Goal: Find specific page/section: Find specific page/section

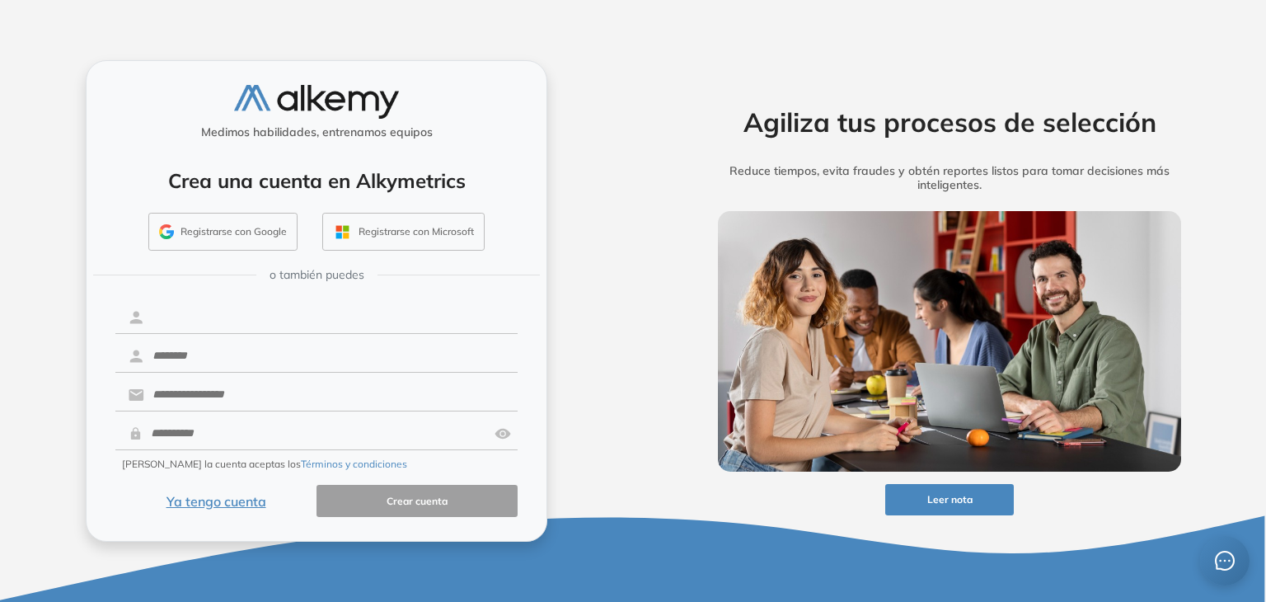
click at [356, 322] on input "text" at bounding box center [331, 317] width 374 height 31
click at [232, 502] on button "Ya tengo cuenta" at bounding box center [215, 501] width 201 height 32
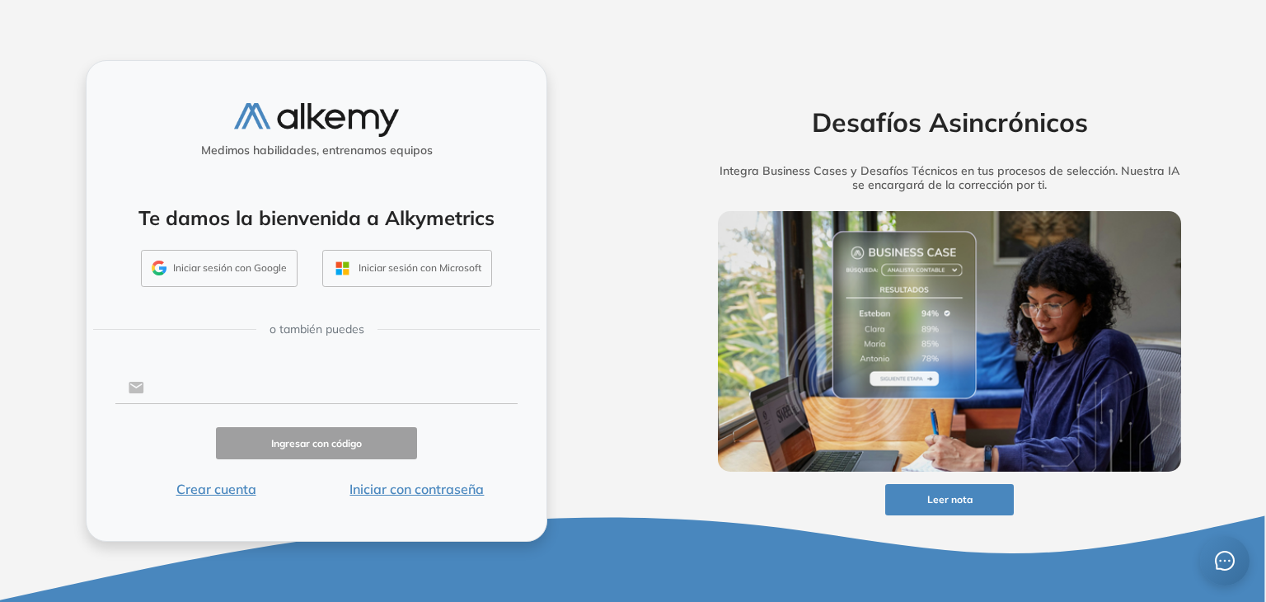
click at [320, 372] on input "text" at bounding box center [331, 387] width 374 height 31
click at [349, 398] on input "text" at bounding box center [331, 387] width 374 height 31
type input "**********"
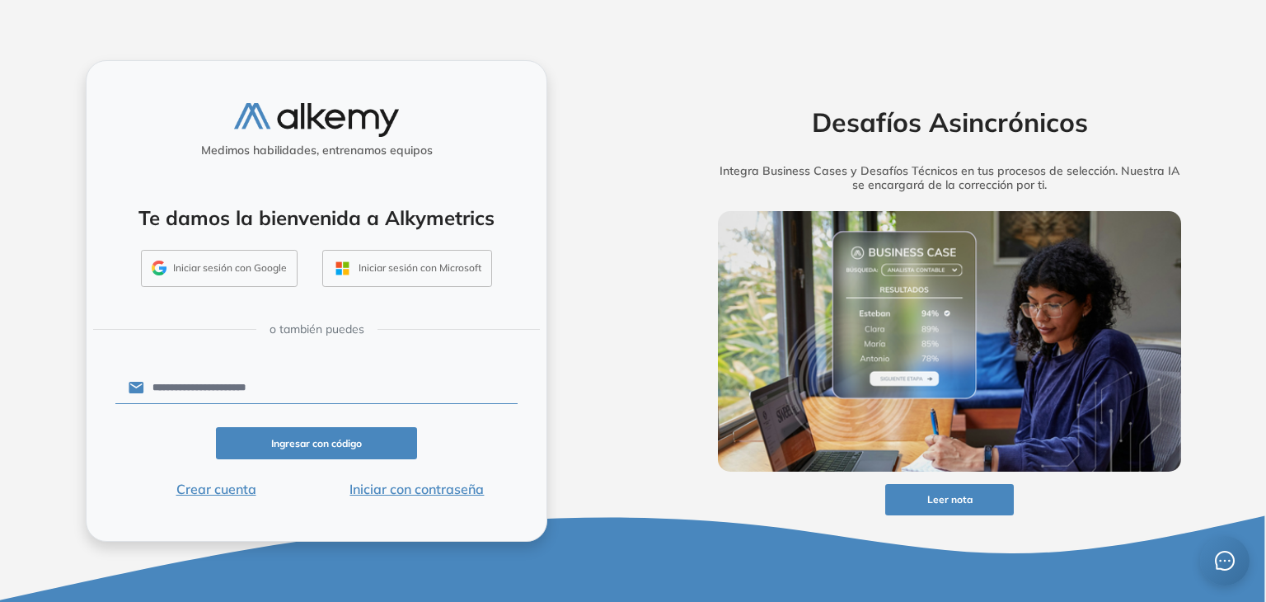
click at [373, 453] on button "Ingresar con código" at bounding box center [316, 443] width 201 height 32
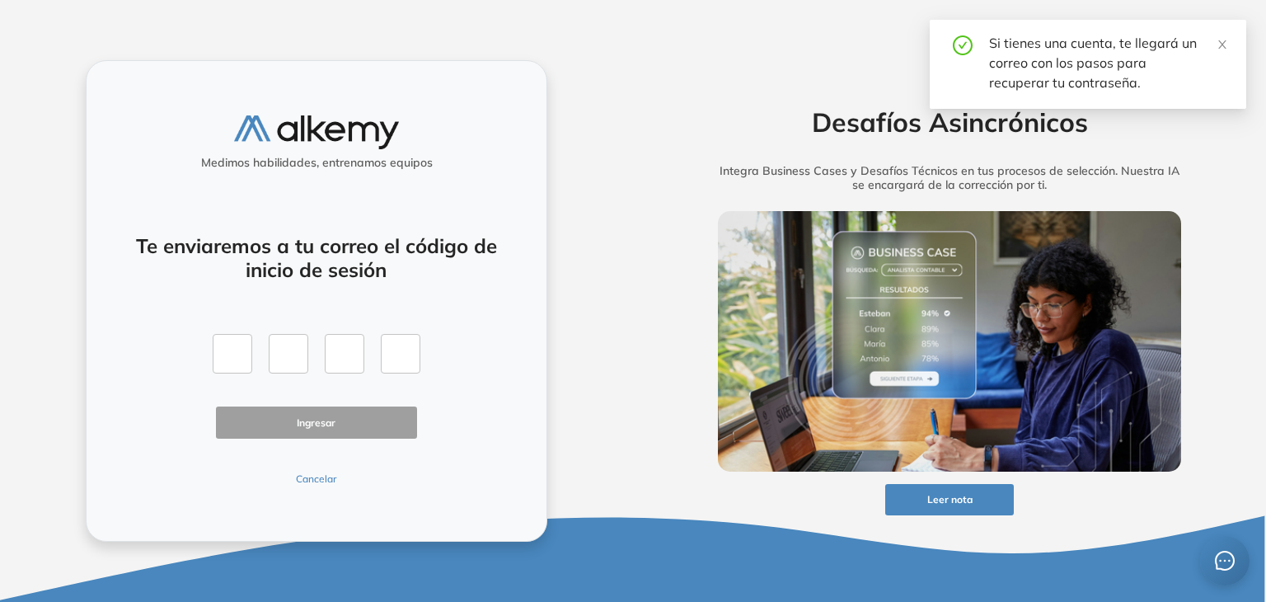
click at [295, 479] on button "Cancelar" at bounding box center [316, 479] width 201 height 15
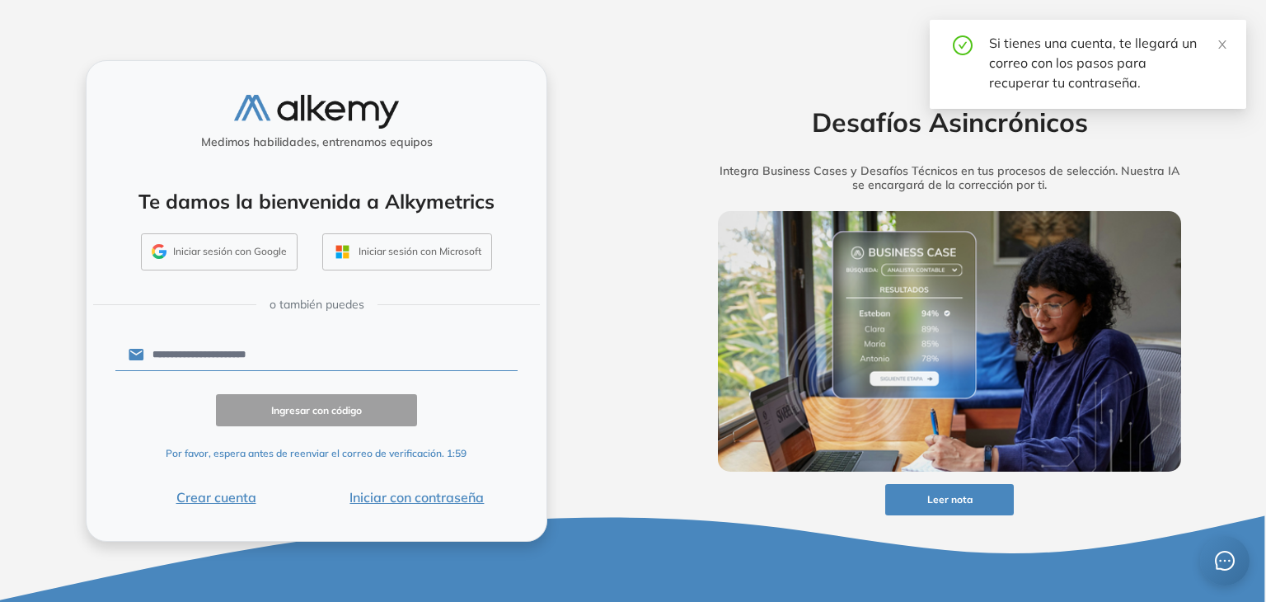
click at [409, 499] on button "Iniciar con contraseña" at bounding box center [417, 497] width 201 height 20
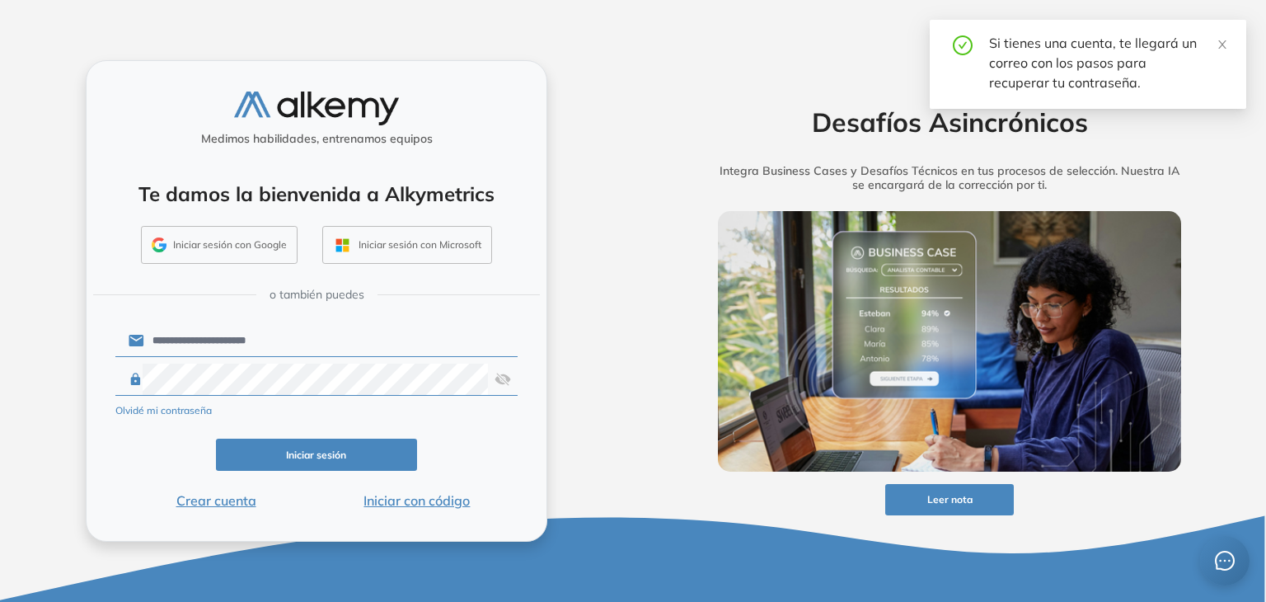
click at [353, 459] on button "Iniciar sesión" at bounding box center [316, 455] width 201 height 32
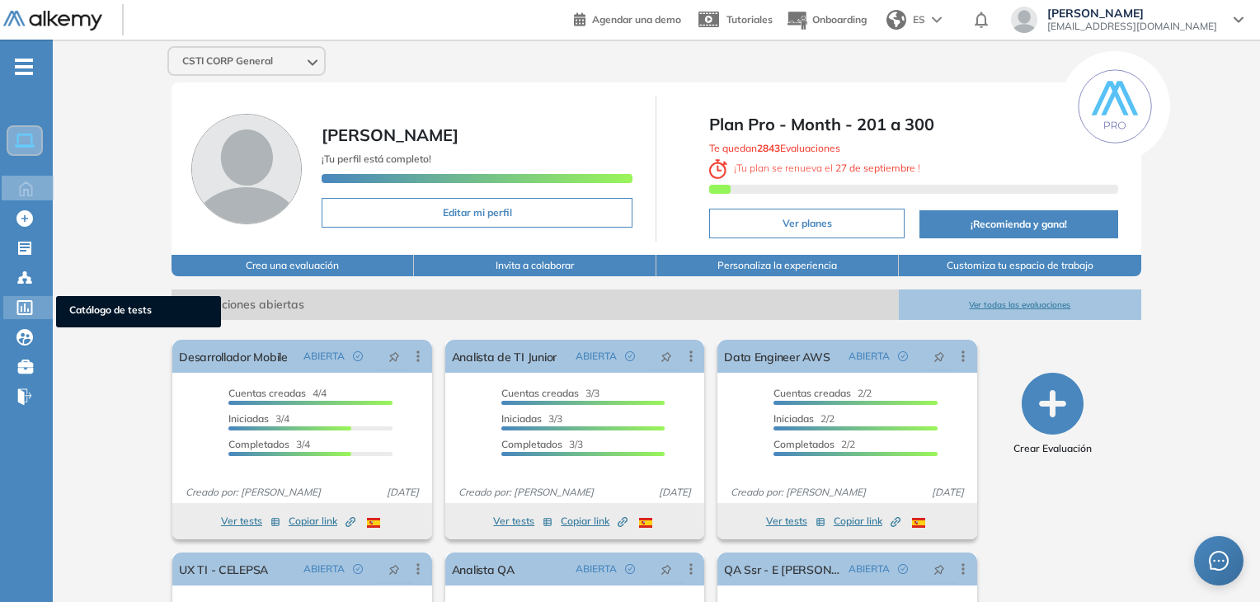
click at [16, 309] on icon at bounding box center [24, 307] width 16 height 15
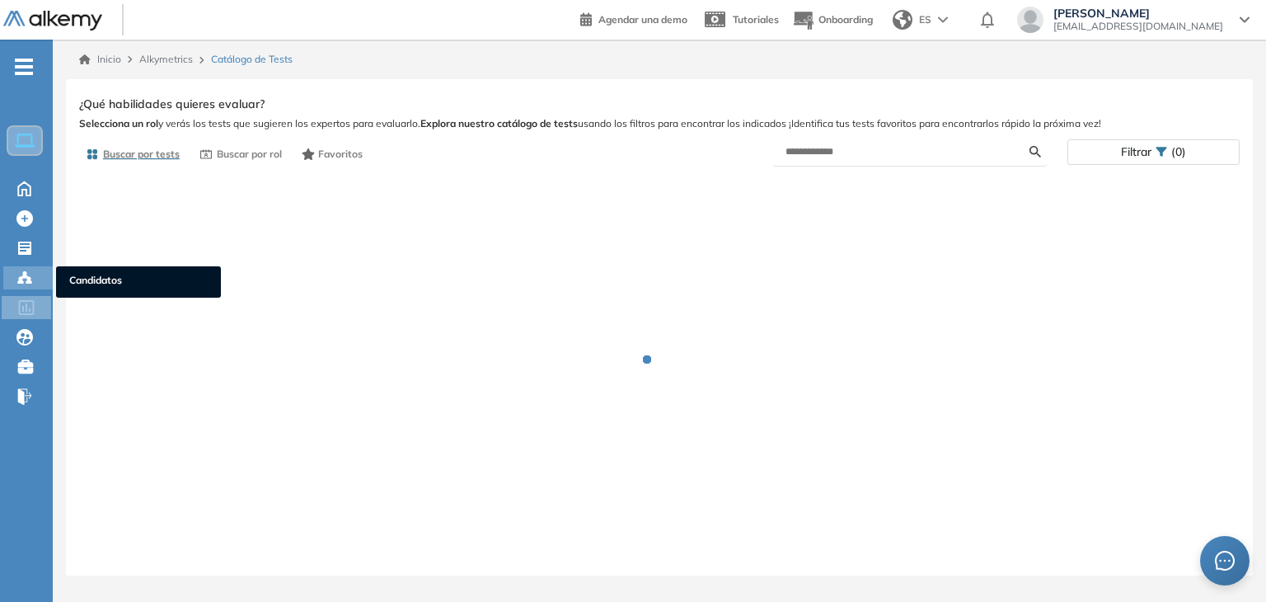
click at [25, 281] on icon at bounding box center [24, 278] width 16 height 16
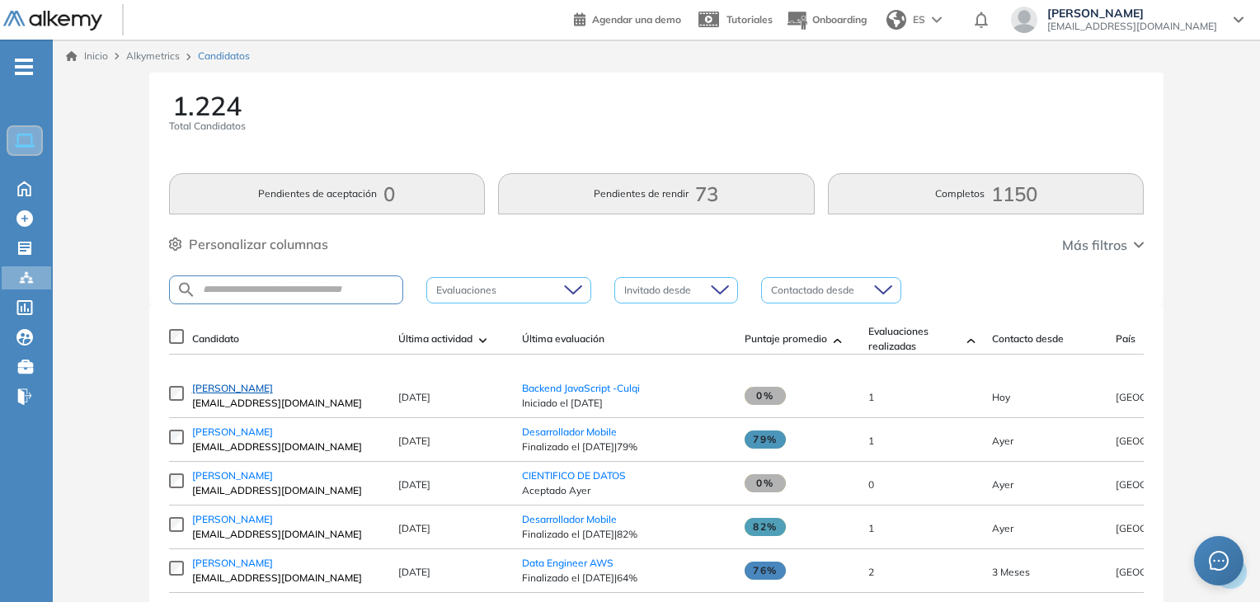
click at [229, 394] on span "[PERSON_NAME]" at bounding box center [232, 388] width 81 height 12
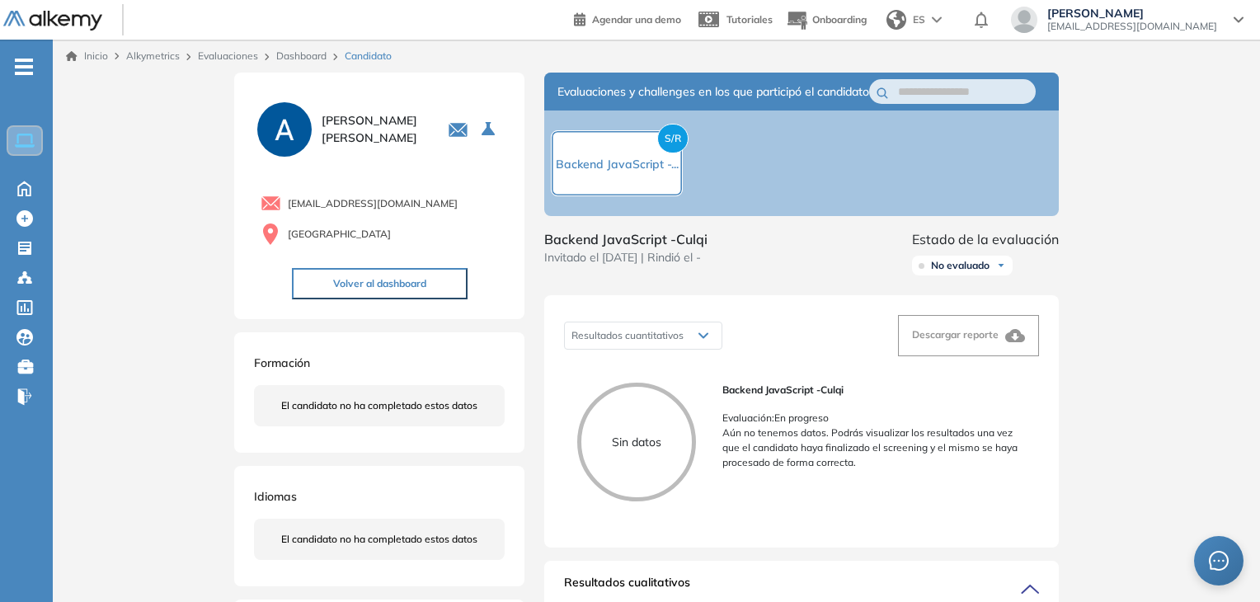
drag, startPoint x: 720, startPoint y: 271, endPoint x: 745, endPoint y: 274, distance: 25.7
click at [745, 274] on div "Backend JavaScript -Culqi Invitado el [DATE] | Rindió el - Estado de la evaluac…" at bounding box center [801, 255] width 515 height 53
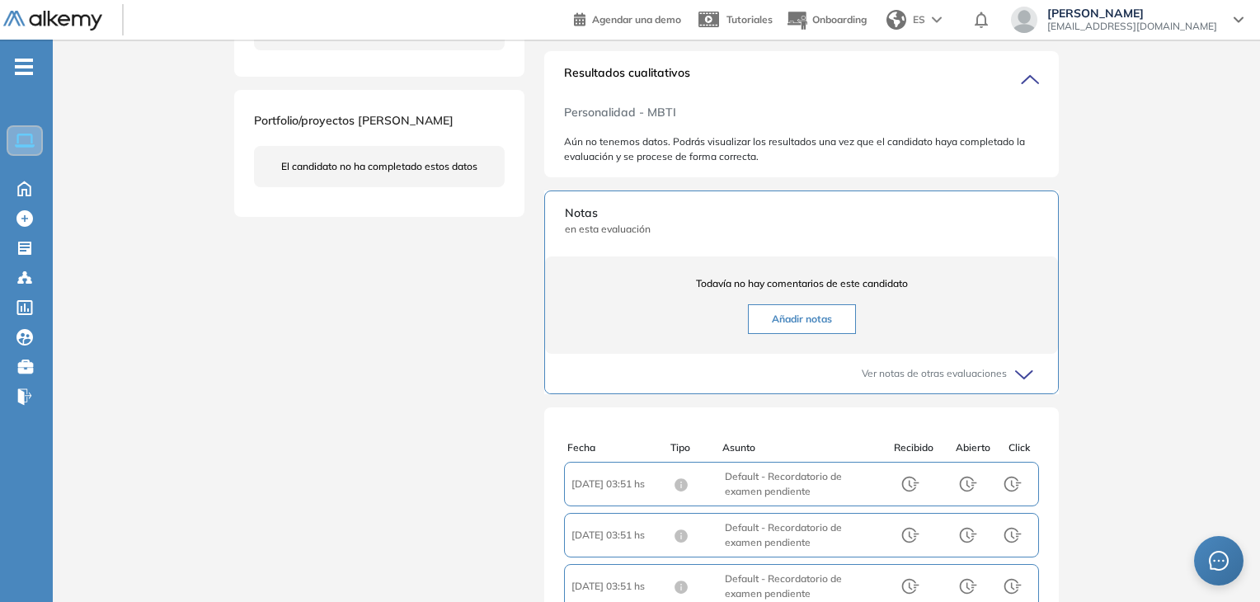
scroll to position [3, 0]
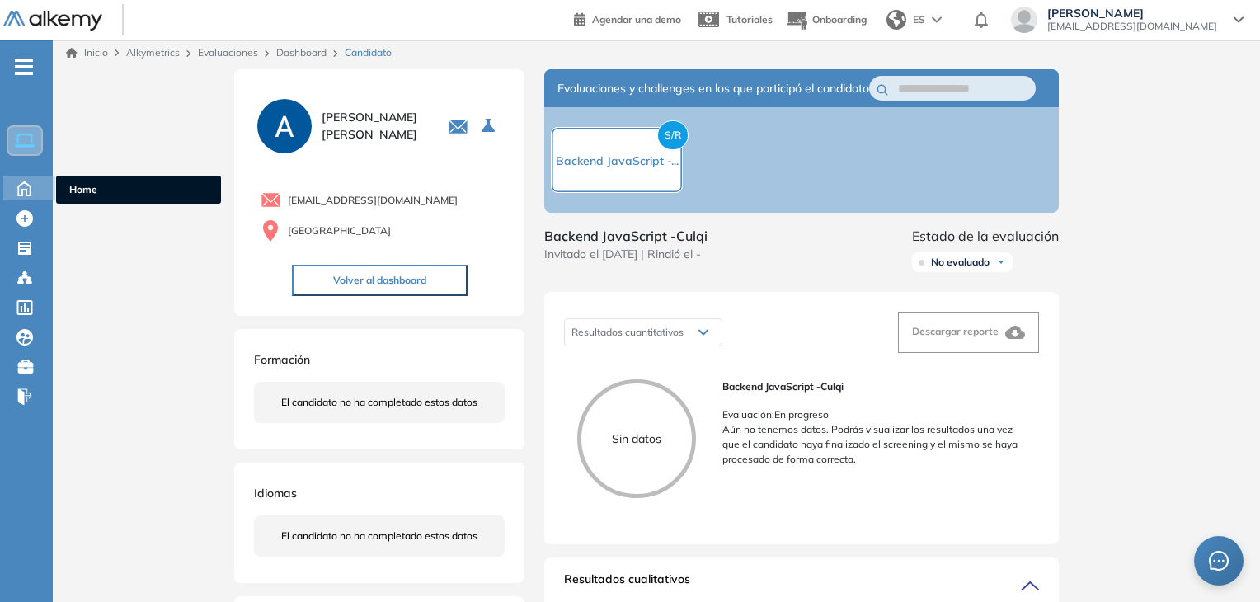
click at [22, 190] on icon at bounding box center [24, 188] width 12 height 14
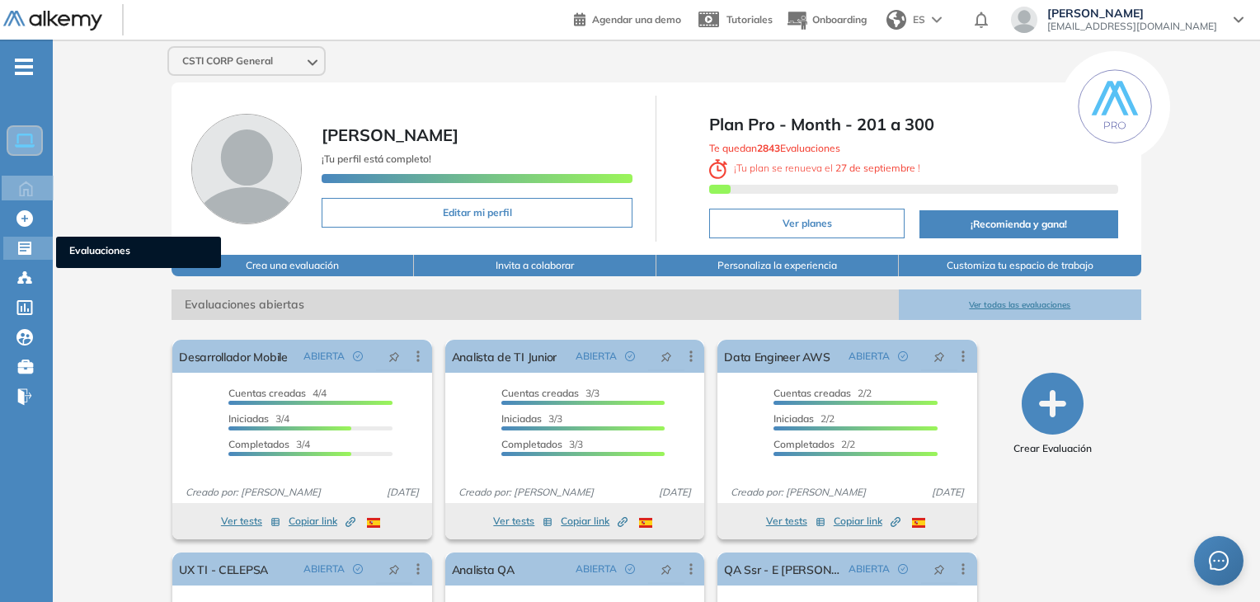
click at [5, 248] on div "Evaluaciones Evaluaciones" at bounding box center [27, 248] width 49 height 23
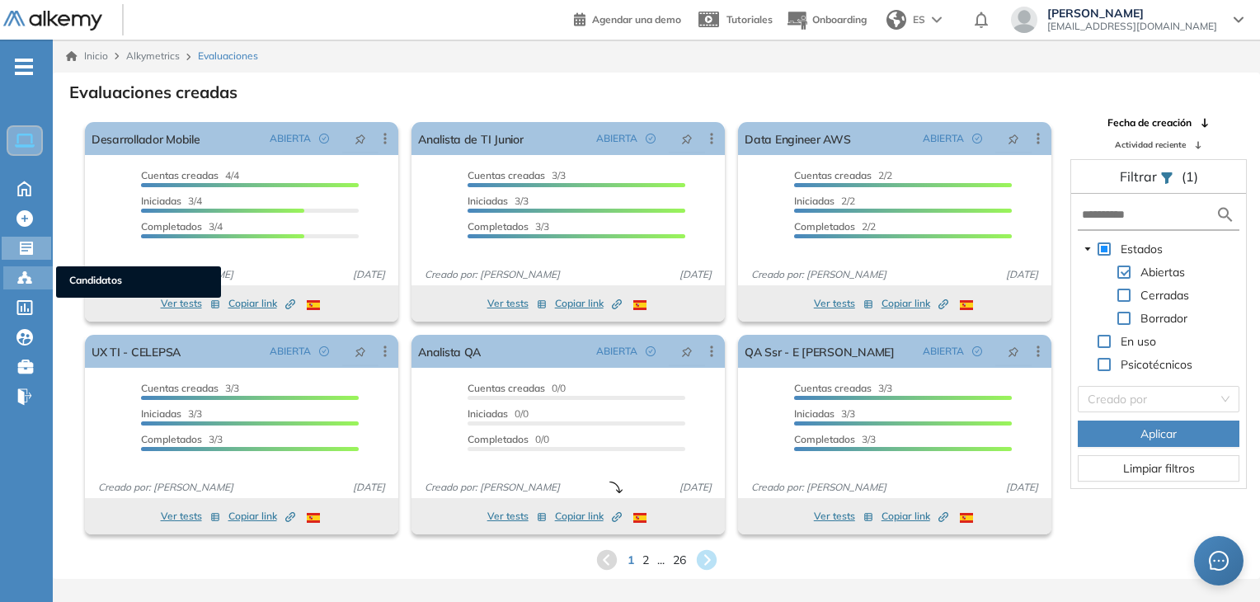
click at [33, 271] on div at bounding box center [26, 276] width 20 height 20
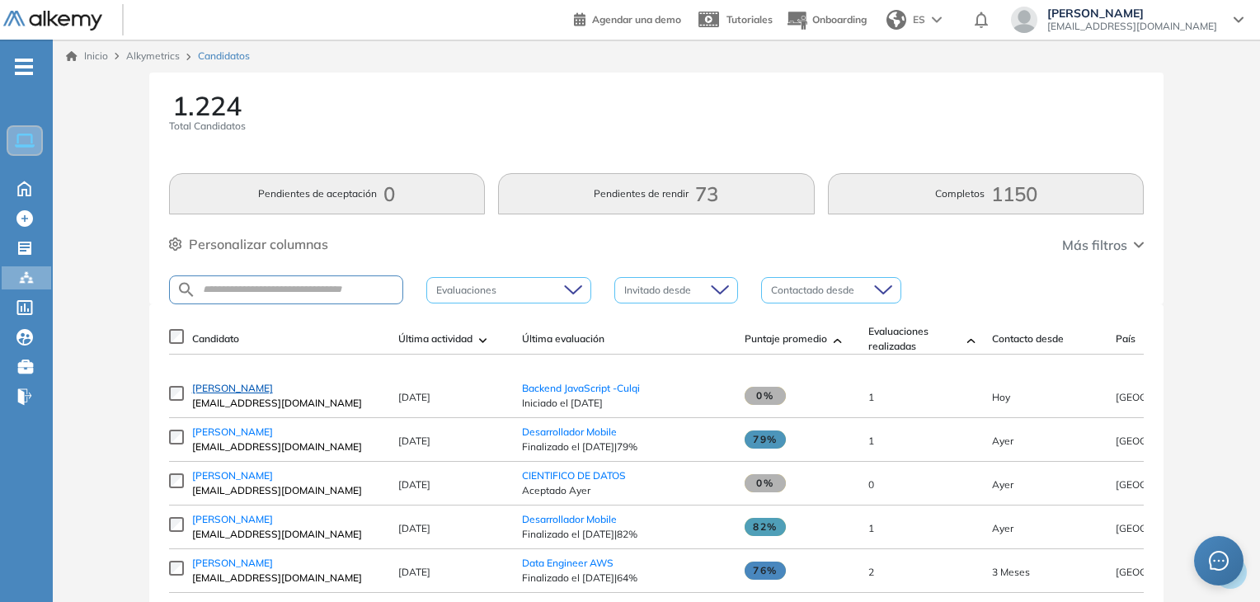
click at [252, 391] on span "[PERSON_NAME]" at bounding box center [232, 388] width 81 height 12
